Goal: Transaction & Acquisition: Purchase product/service

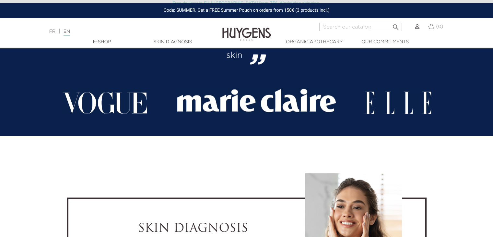
scroll to position [1200, 0]
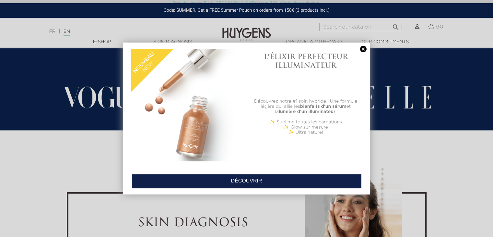
click at [363, 50] on link at bounding box center [363, 49] width 9 height 7
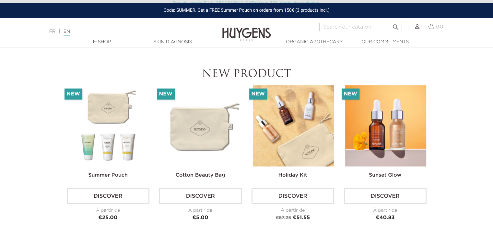
scroll to position [1492, 0]
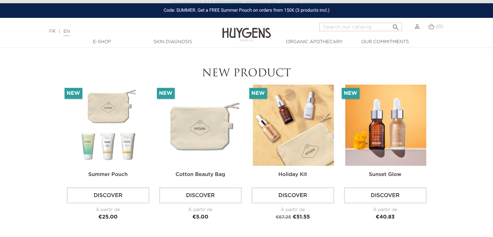
click at [99, 132] on img at bounding box center [108, 125] width 81 height 81
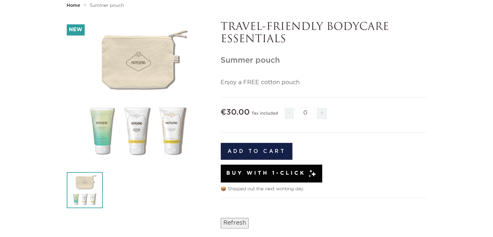
scroll to position [130, 0]
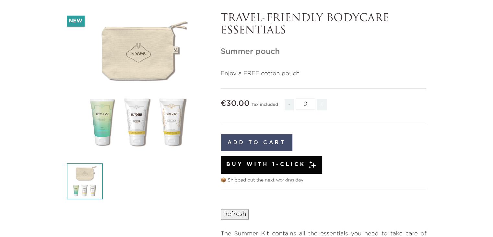
click at [233, 143] on button "Add to cart" at bounding box center [257, 142] width 72 height 17
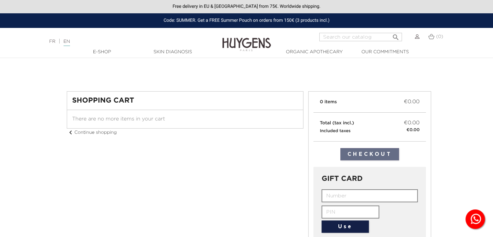
click at [434, 36] on img at bounding box center [432, 37] width 6 height 6
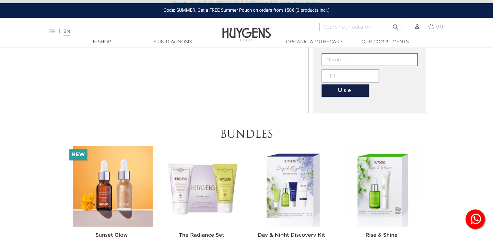
scroll to position [227, 0]
